Goal: Download file/media

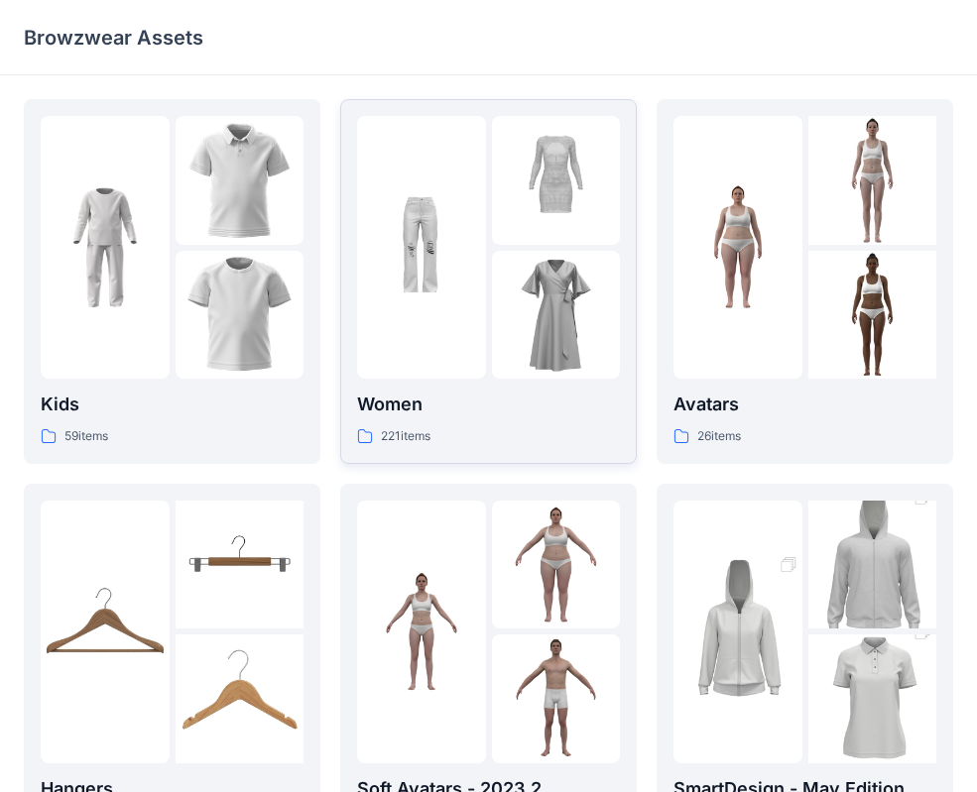
click at [492, 259] on img at bounding box center [556, 315] width 129 height 129
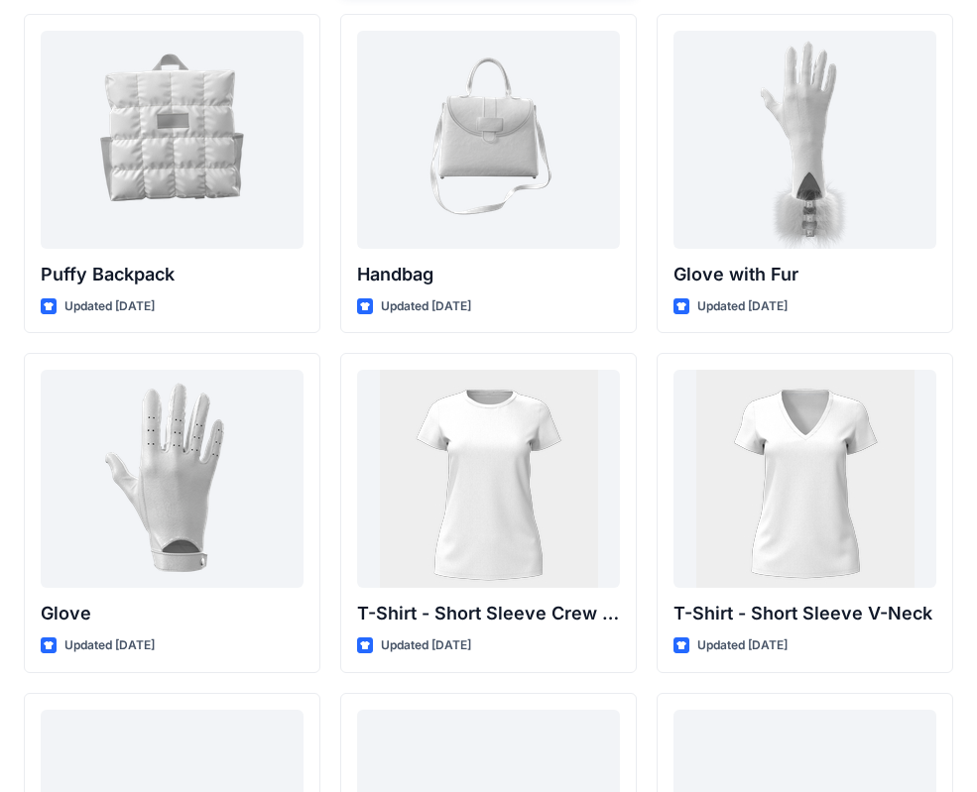
scroll to position [15369, 0]
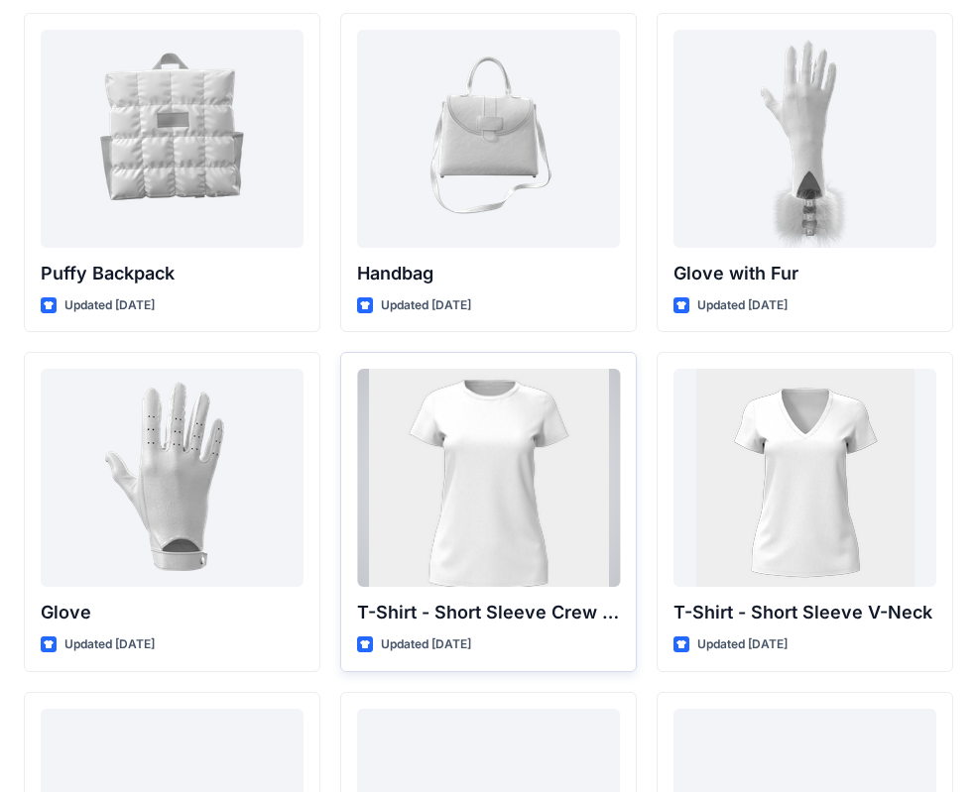
click at [477, 420] on div at bounding box center [488, 478] width 263 height 218
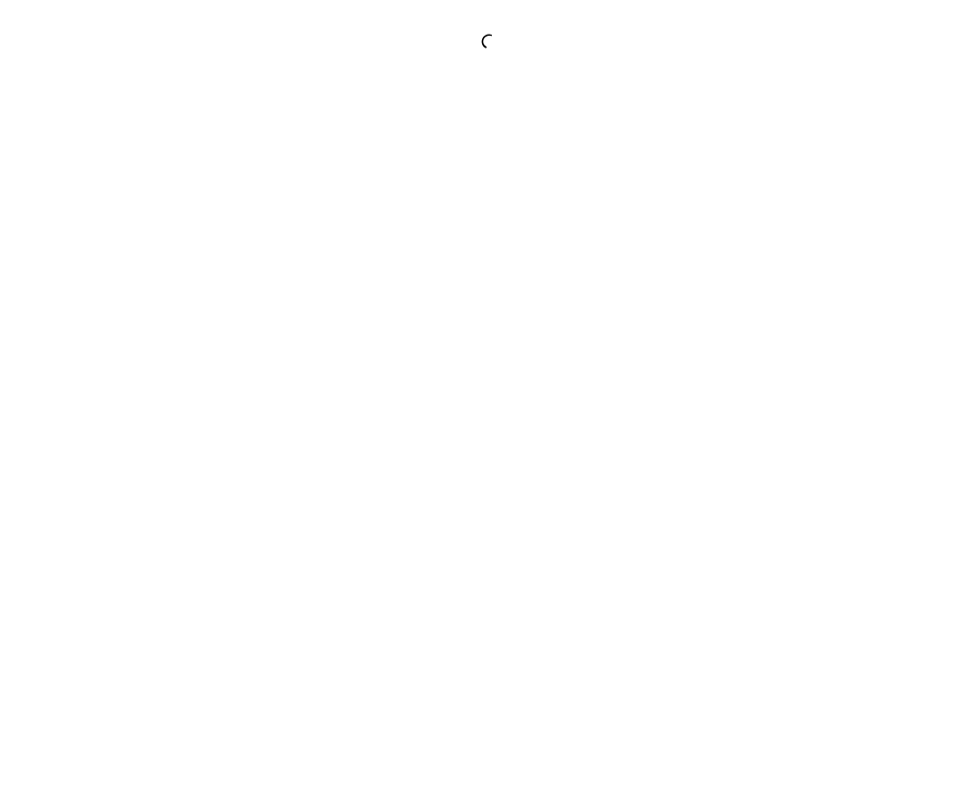
click at [477, 419] on div at bounding box center [488, 396] width 977 height 792
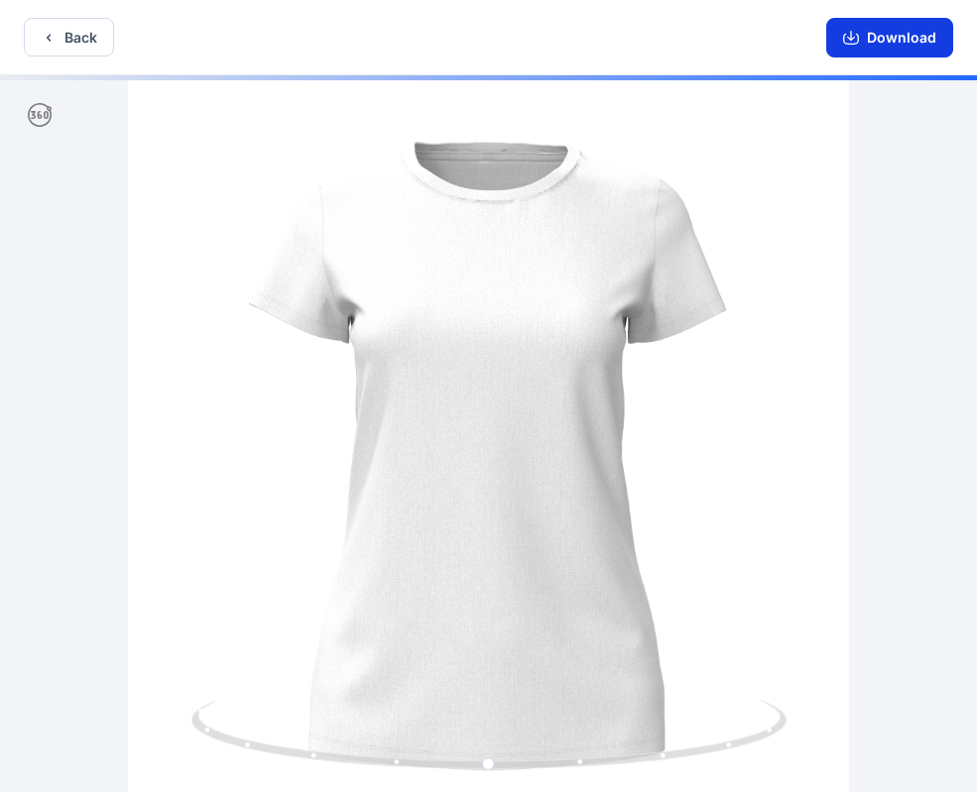
click at [896, 38] on button "Download" at bounding box center [889, 38] width 127 height 40
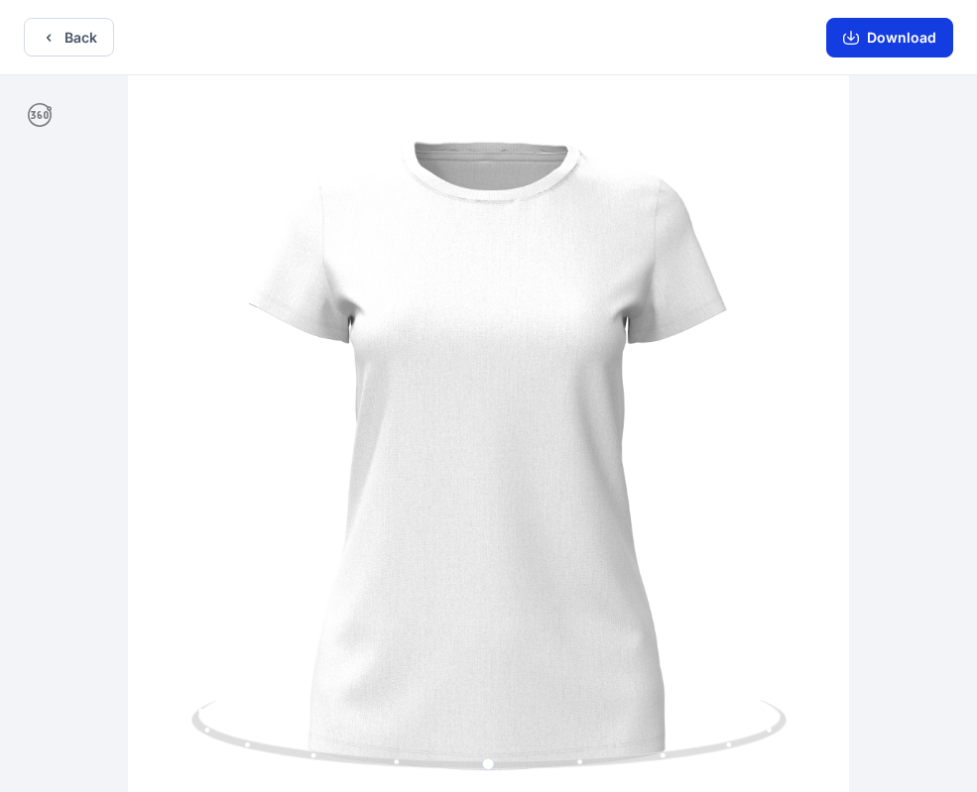
click at [885, 43] on button "Download" at bounding box center [889, 38] width 127 height 40
